Goal: Information Seeking & Learning: Check status

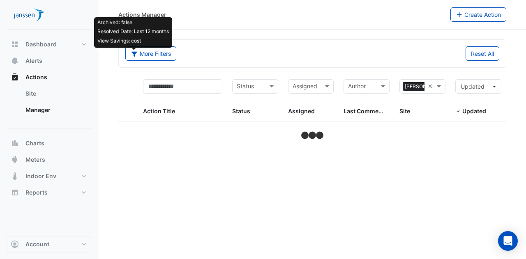
select select "***"
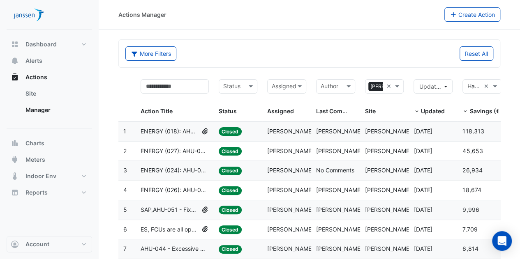
click at [162, 129] on span "ENERGY (018): AHU-035 - Fixed Chilled Water Valve Position" at bounding box center [169, 131] width 58 height 9
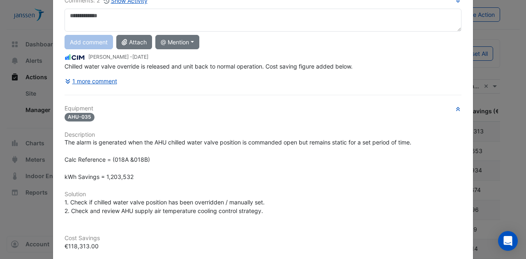
scroll to position [41, 0]
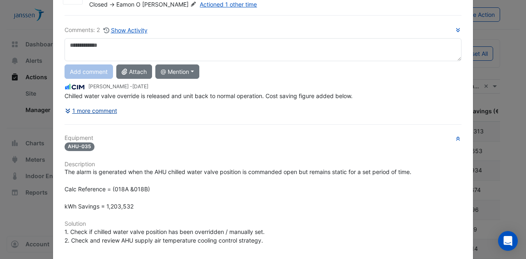
click at [90, 110] on button "1 more comment" at bounding box center [90, 111] width 53 height 14
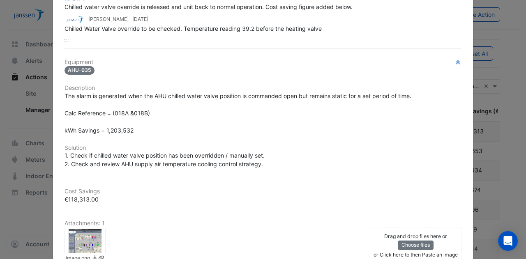
scroll to position [123, 0]
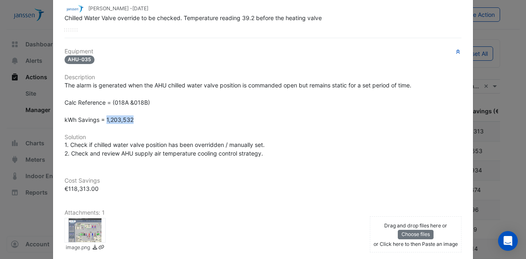
drag, startPoint x: 103, startPoint y: 116, endPoint x: 129, endPoint y: 115, distance: 25.5
click at [129, 115] on span "The alarm is generated when the AHU chilled water valve position is commanded o…" at bounding box center [237, 102] width 347 height 41
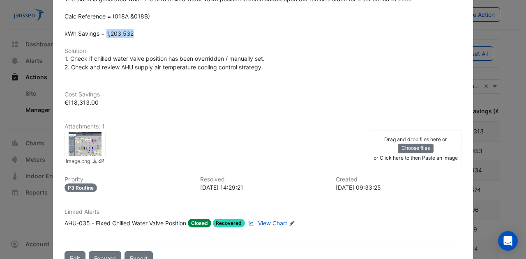
scroll to position [231, 0]
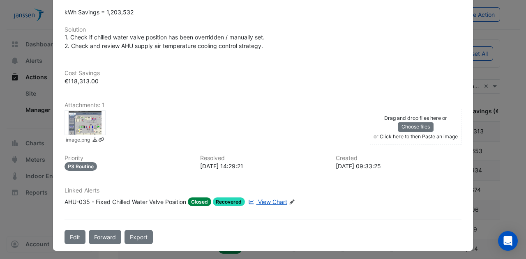
click at [81, 122] on div at bounding box center [84, 123] width 41 height 25
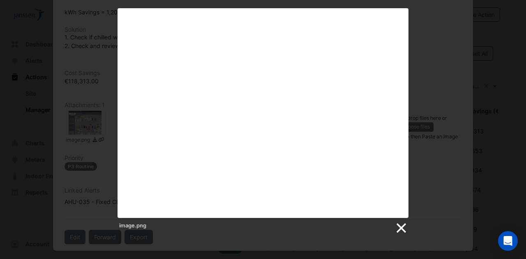
click at [401, 230] on link at bounding box center [400, 228] width 12 height 12
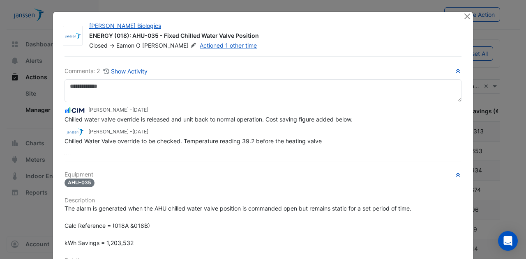
scroll to position [0, 0]
click at [200, 45] on link "Actioned 1 other time" at bounding box center [228, 45] width 57 height 7
click at [464, 17] on button "Close" at bounding box center [467, 16] width 9 height 9
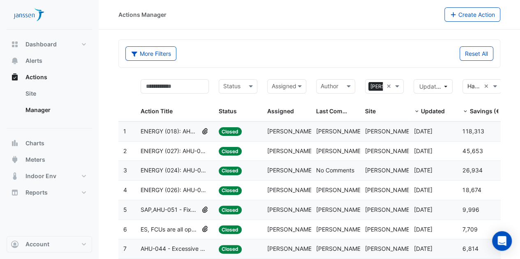
click at [157, 149] on span "ENERGY (027): AHU-031 - Unit Insufficient Heating" at bounding box center [174, 151] width 68 height 9
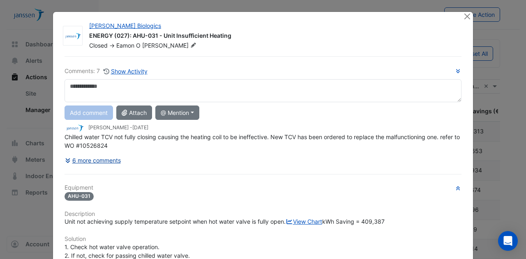
click at [83, 154] on button "6 more comments" at bounding box center [92, 160] width 57 height 14
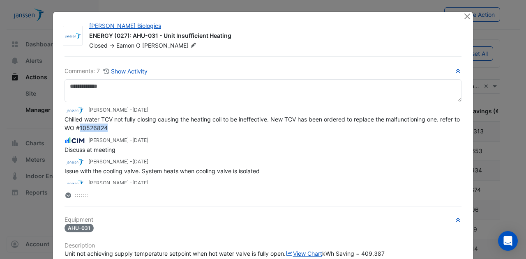
drag, startPoint x: 99, startPoint y: 126, endPoint x: 123, endPoint y: 127, distance: 24.7
click at [123, 127] on span "Chilled water TCV not fully closing causing the heating coil to be ineffective.…" at bounding box center [262, 124] width 397 height 16
copy span "10526824"
drag, startPoint x: 270, startPoint y: 116, endPoint x: 293, endPoint y: 120, distance: 23.4
click at [293, 120] on span "Chilled water TCV not fully closing causing the heating coil to be ineffective.…" at bounding box center [262, 124] width 397 height 16
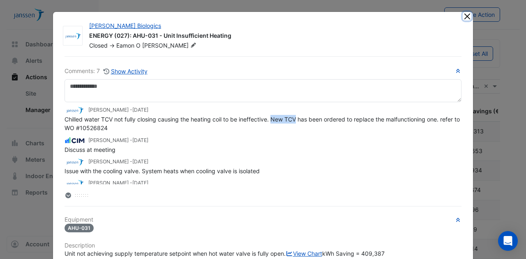
click at [463, 15] on button "Close" at bounding box center [467, 16] width 9 height 9
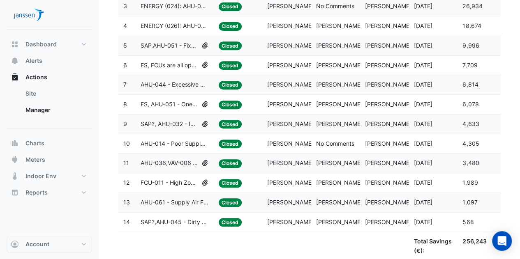
scroll to position [164, 0]
click at [282, 248] on datatable-body-cell at bounding box center [286, 246] width 49 height 29
click at [234, 251] on datatable-body-cell at bounding box center [238, 246] width 49 height 29
click at [143, 240] on datatable-body-cell at bounding box center [175, 246] width 78 height 29
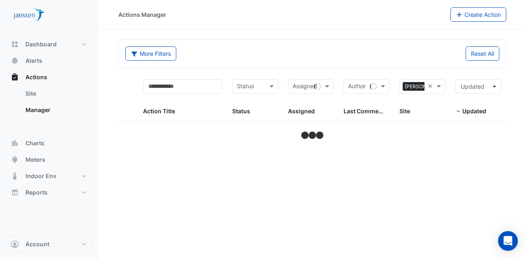
select select "***"
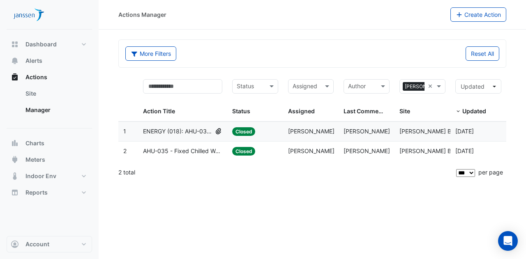
click at [157, 129] on span "ENERGY (018): AHU-035 - Fixed Chilled Water Valve Position" at bounding box center [177, 131] width 69 height 9
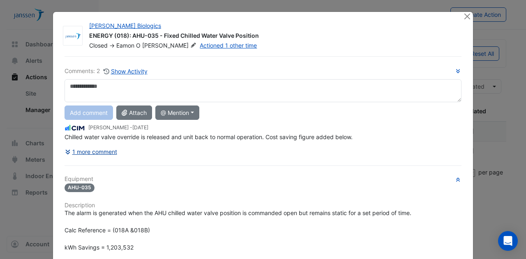
click at [108, 147] on button "1 more comment" at bounding box center [90, 152] width 53 height 14
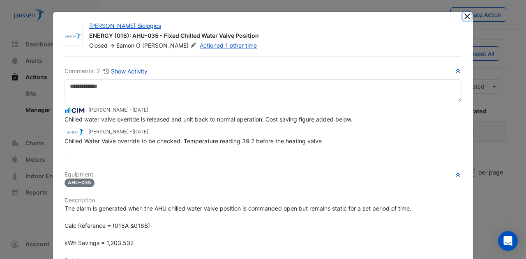
click at [464, 16] on button "Close" at bounding box center [467, 16] width 9 height 9
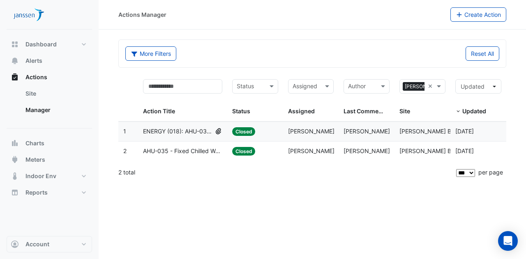
click at [164, 151] on span "AHU-035 - Fixed Chilled Water Valve Position" at bounding box center [182, 151] width 79 height 9
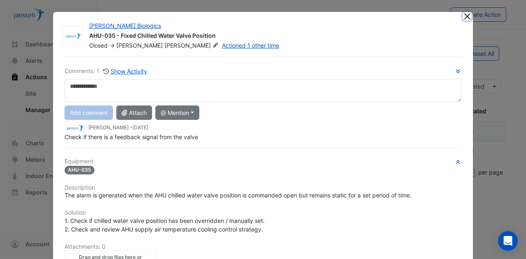
click at [463, 18] on button "Close" at bounding box center [467, 16] width 9 height 9
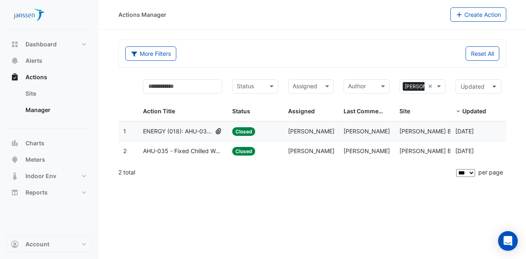
click at [169, 131] on span "ENERGY (018): AHU-035 - Fixed Chilled Water Valve Position" at bounding box center [177, 131] width 69 height 9
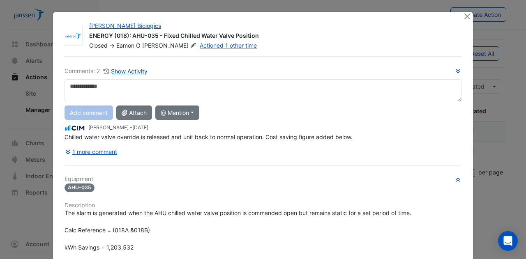
click at [122, 69] on button "Show Activity" at bounding box center [125, 71] width 45 height 9
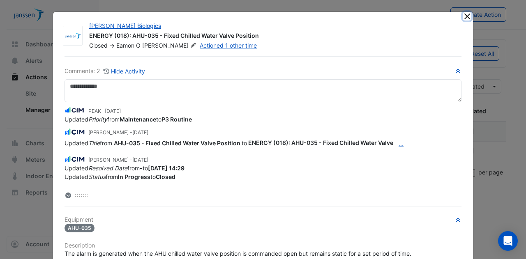
click at [463, 15] on button "Close" at bounding box center [467, 16] width 9 height 9
